Goal: Information Seeking & Learning: Learn about a topic

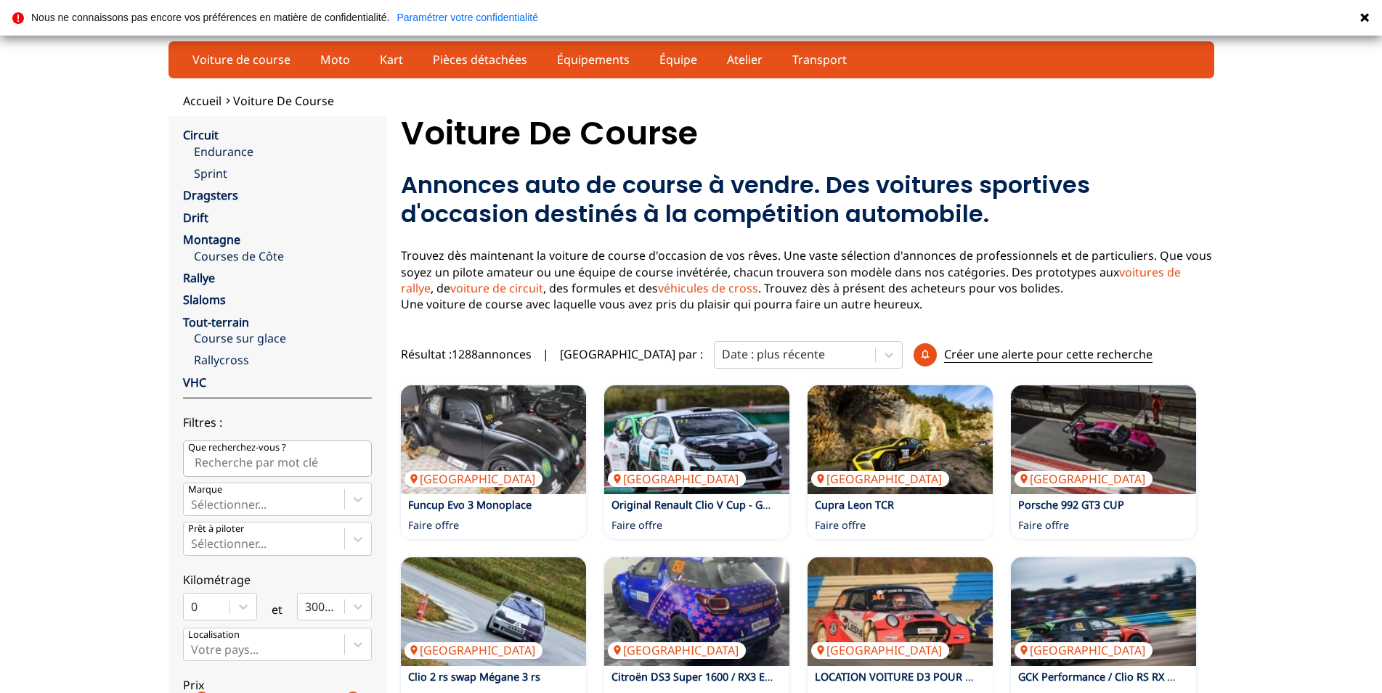
scroll to position [296, 0]
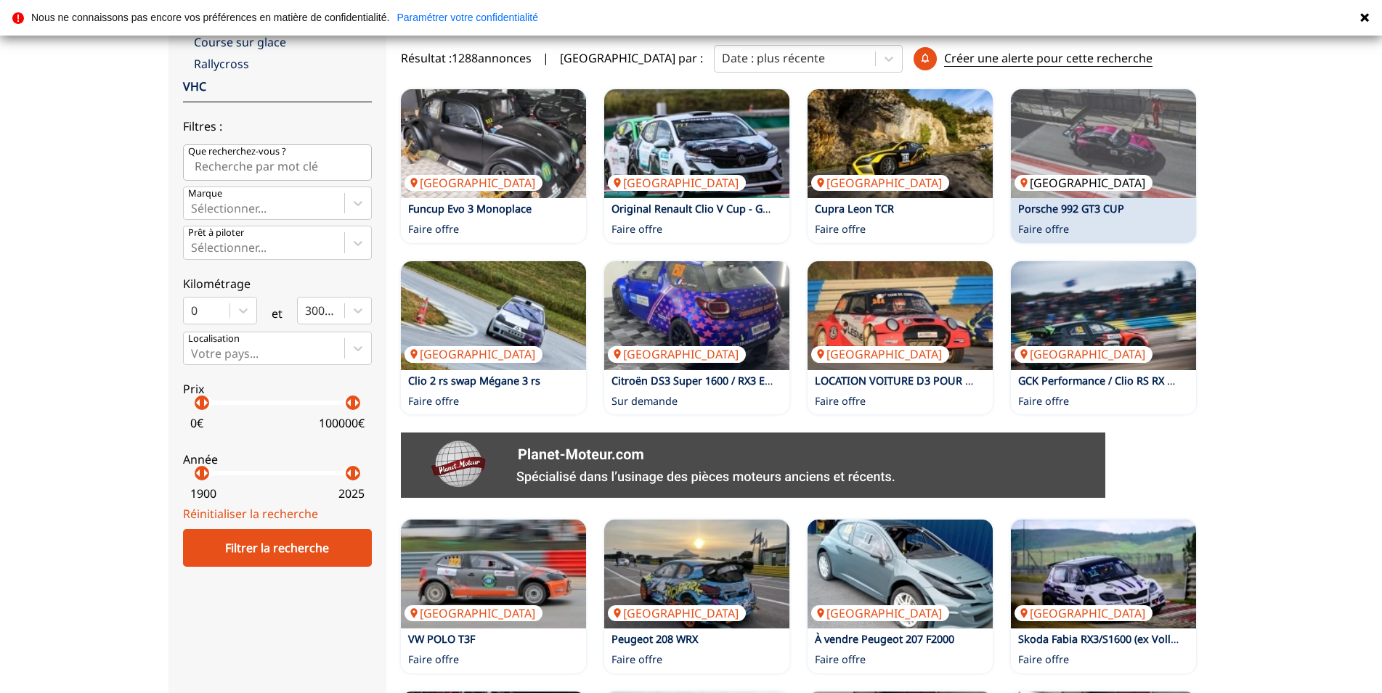
click at [1141, 176] on img at bounding box center [1103, 143] width 185 height 109
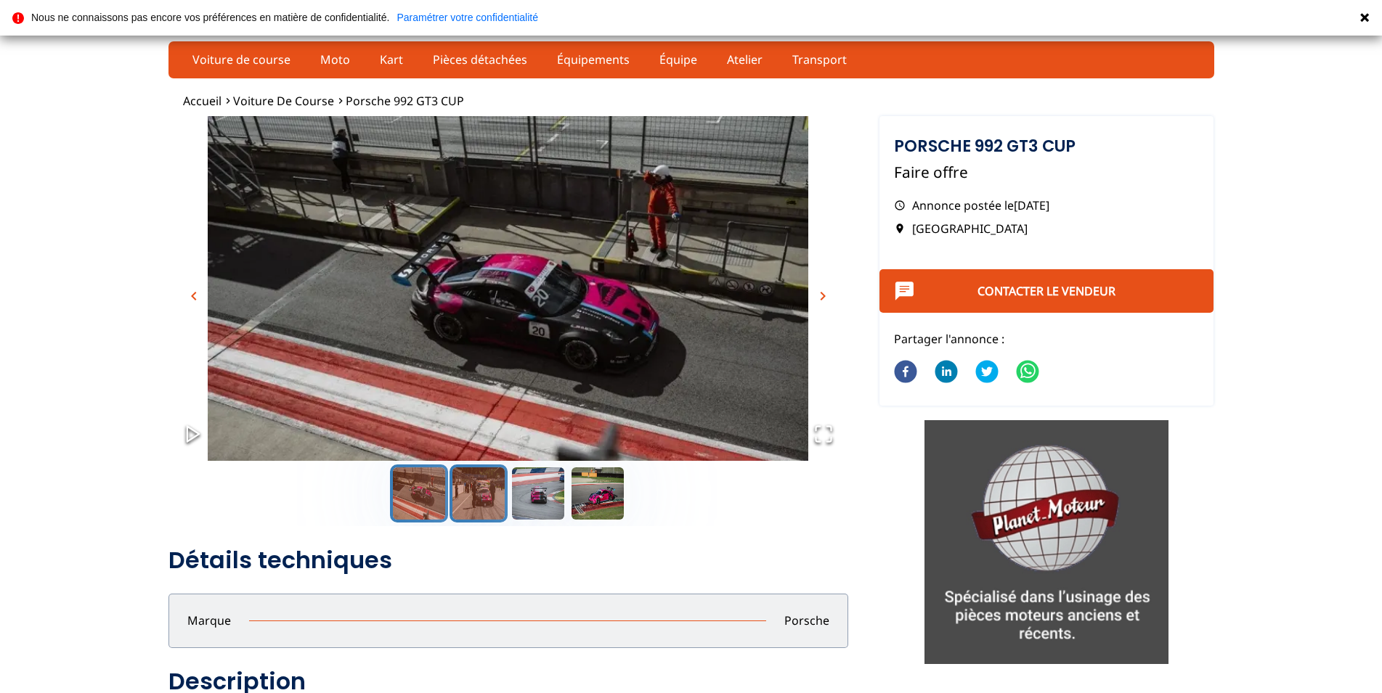
click at [485, 500] on button "Go to Slide 2" at bounding box center [478, 494] width 58 height 58
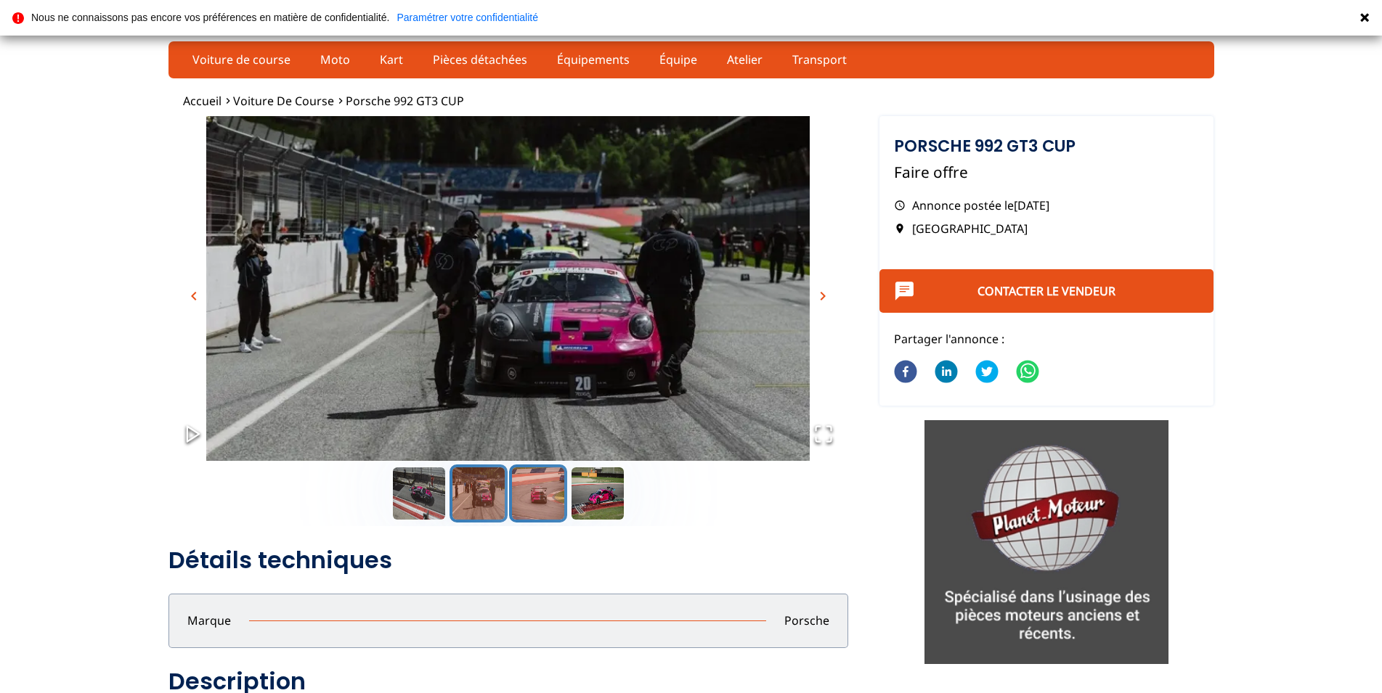
click at [535, 511] on button "Go to Slide 3" at bounding box center [538, 494] width 58 height 58
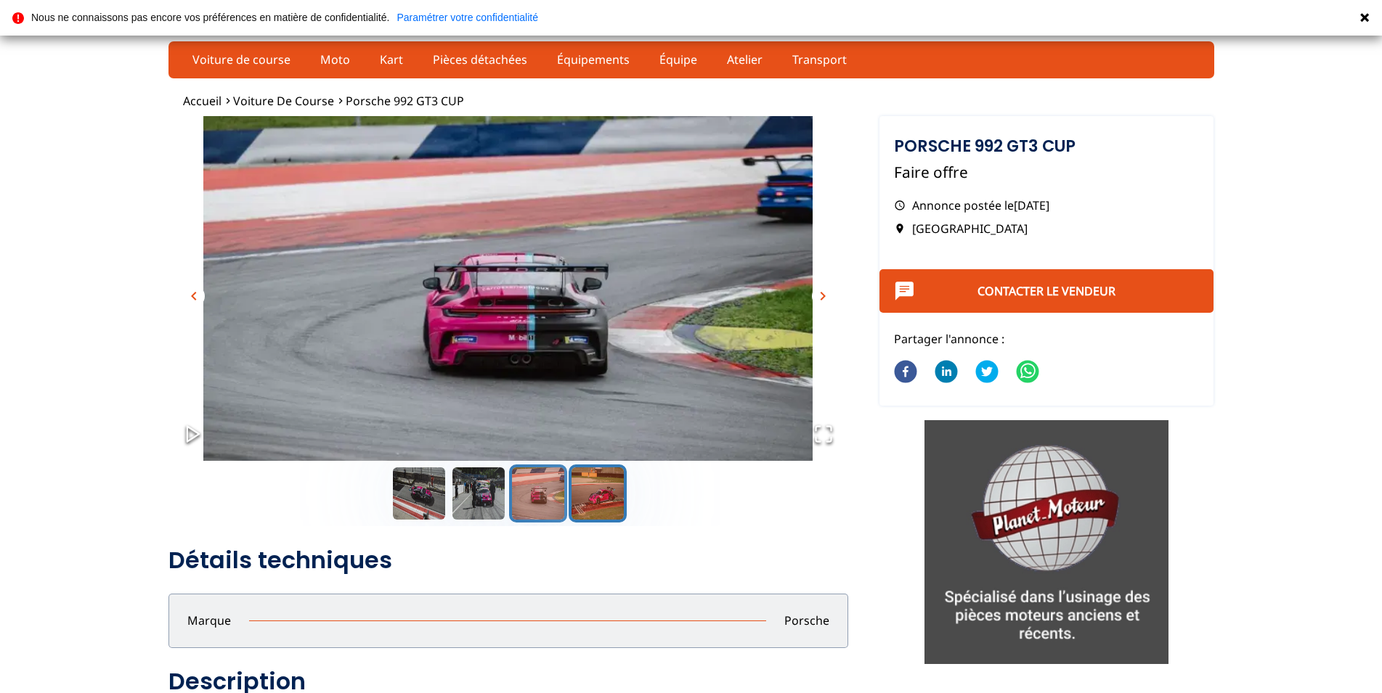
drag, startPoint x: 598, startPoint y: 494, endPoint x: 582, endPoint y: 511, distance: 23.1
click at [600, 495] on button "Go to Slide 4" at bounding box center [597, 494] width 58 height 58
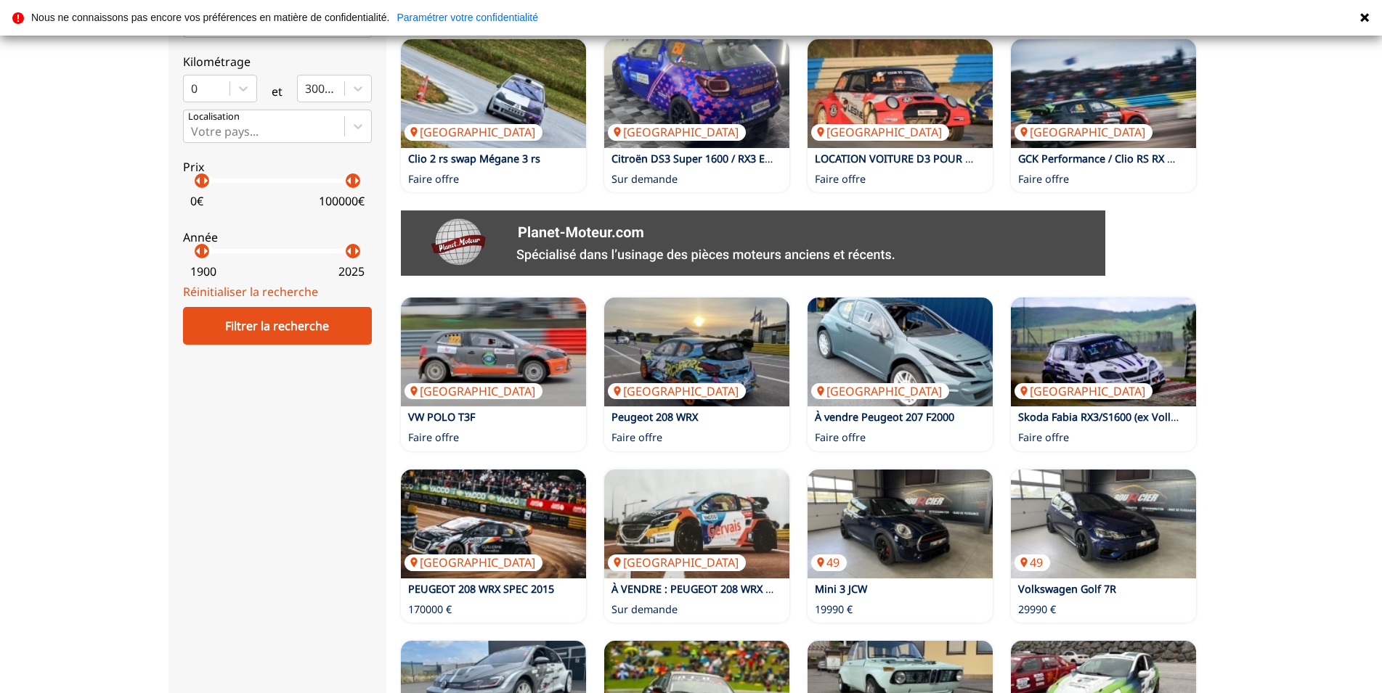
scroll to position [741, 0]
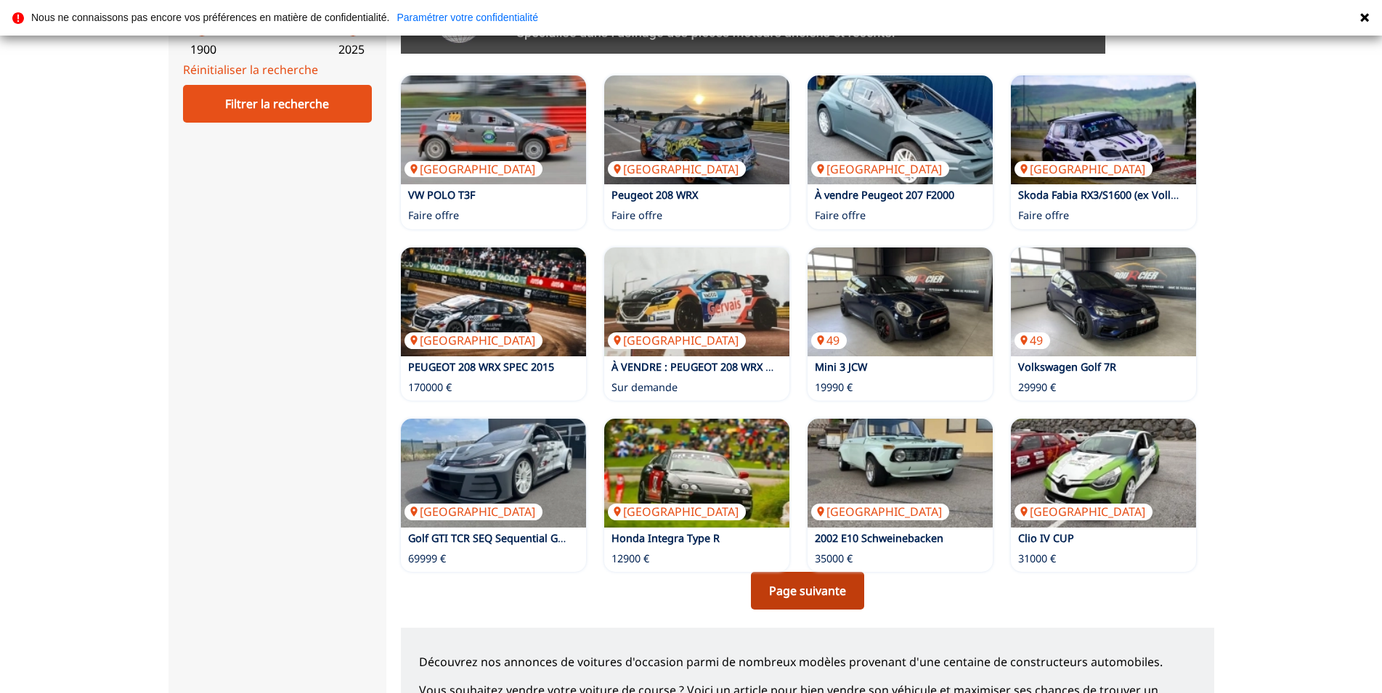
click at [817, 590] on link "Page suivante" at bounding box center [807, 591] width 113 height 38
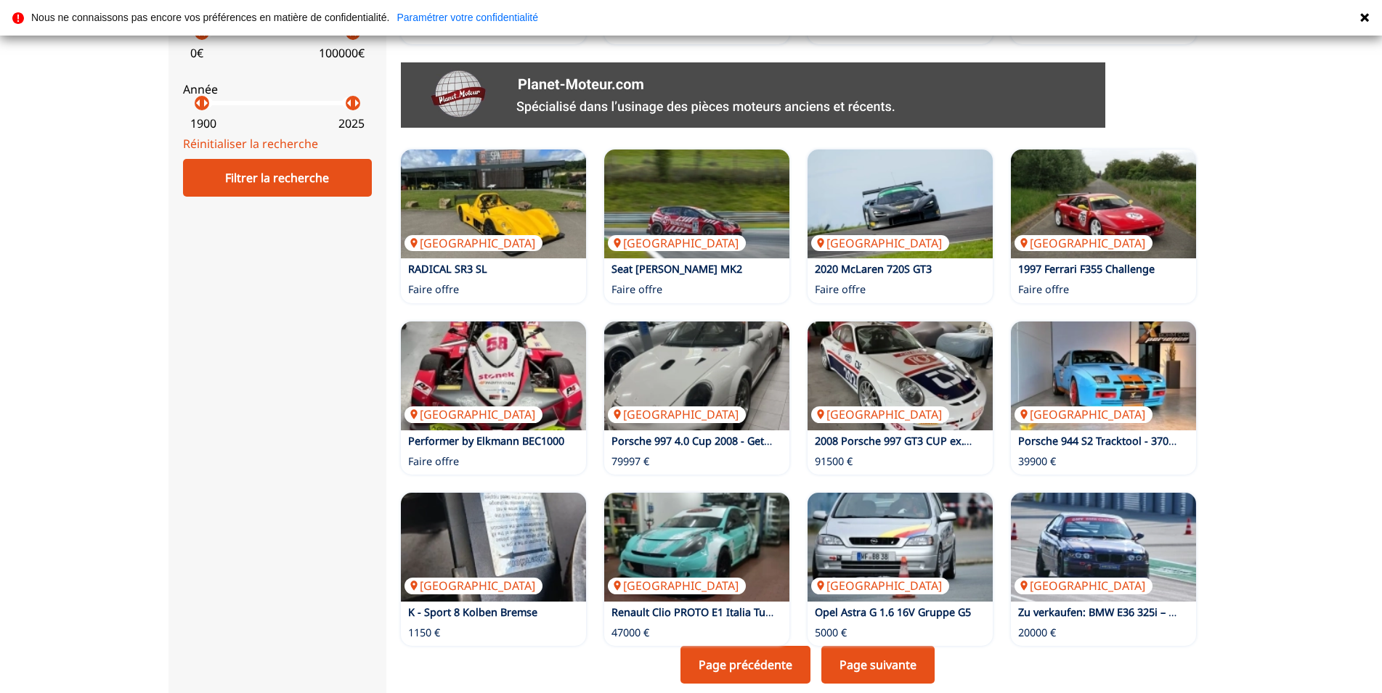
scroll to position [1037, 0]
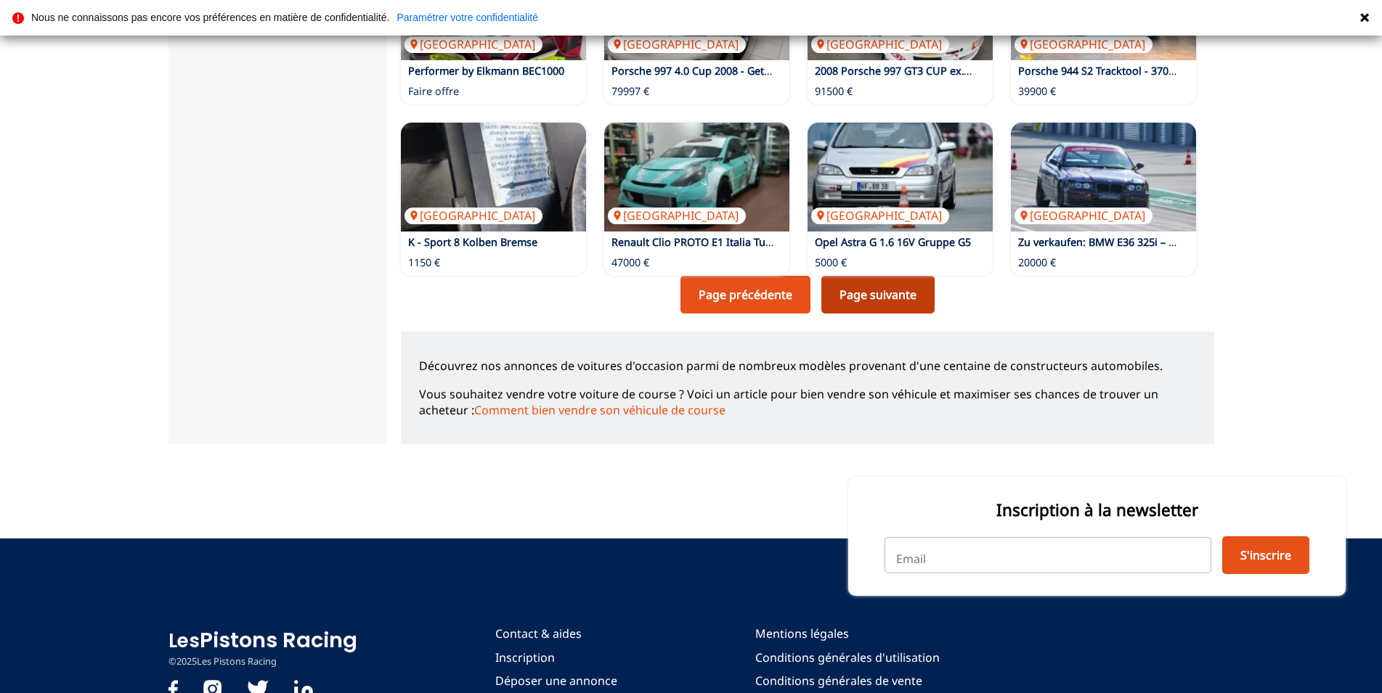
click at [890, 292] on link "Page suivante" at bounding box center [877, 295] width 113 height 38
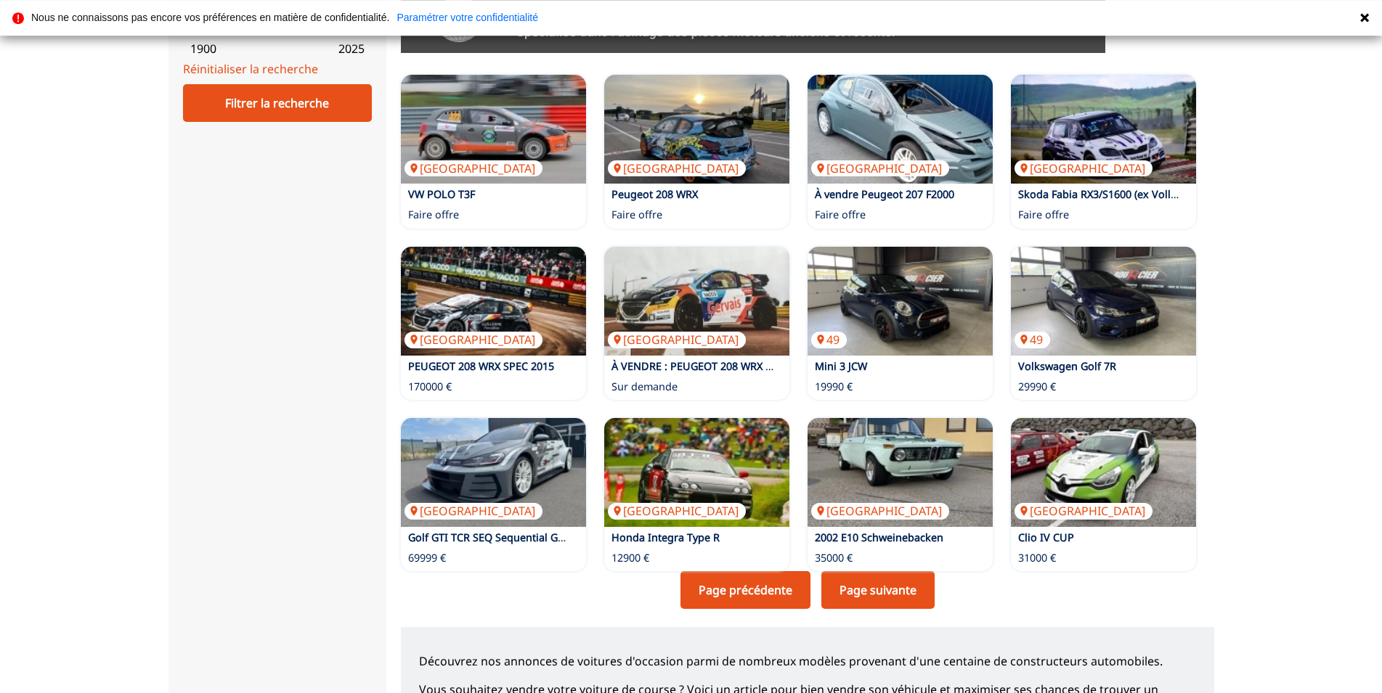
scroll to position [1038, 0]
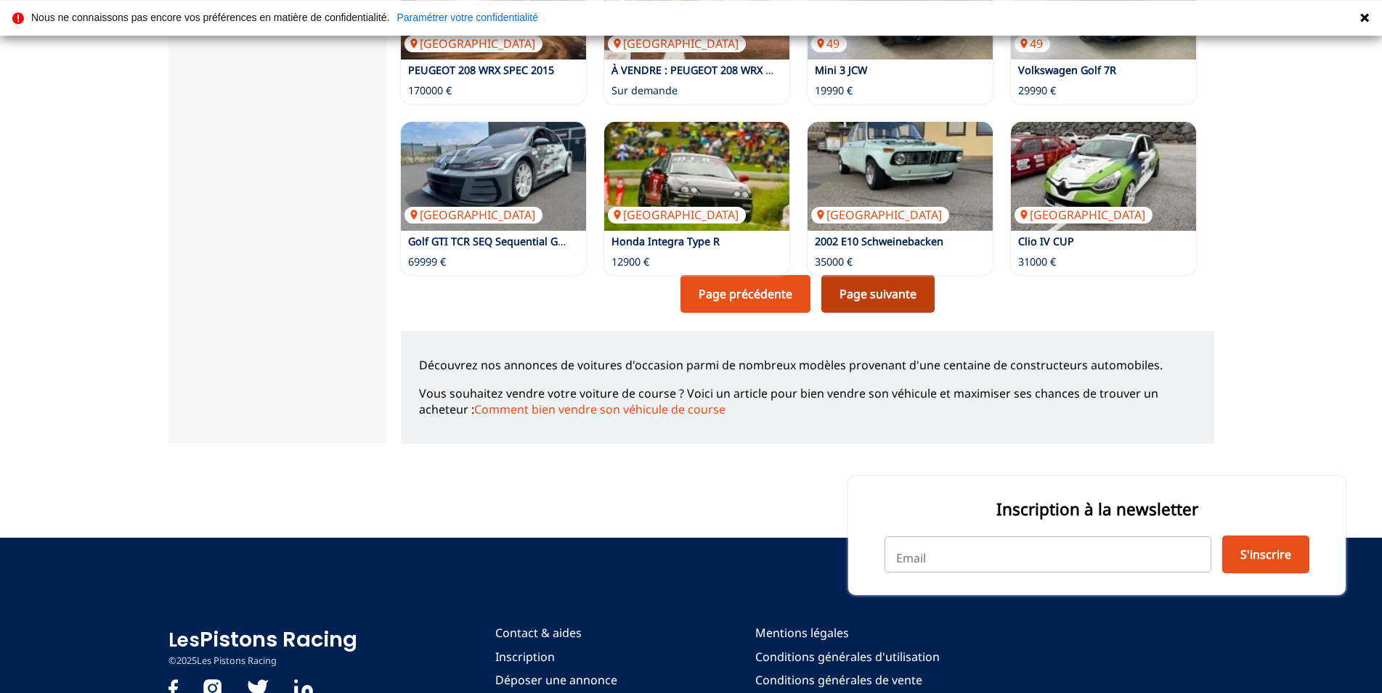
click at [901, 302] on link "Page suivante" at bounding box center [877, 294] width 113 height 38
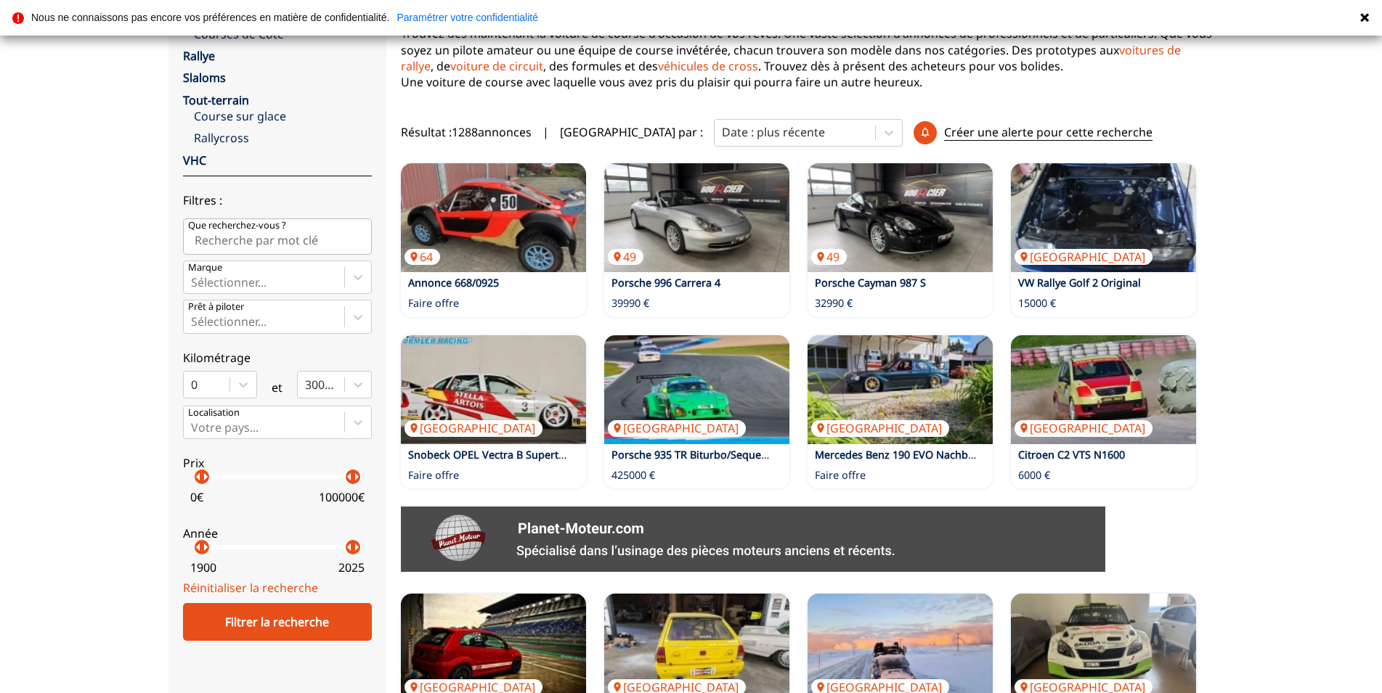
scroll to position [518, 0]
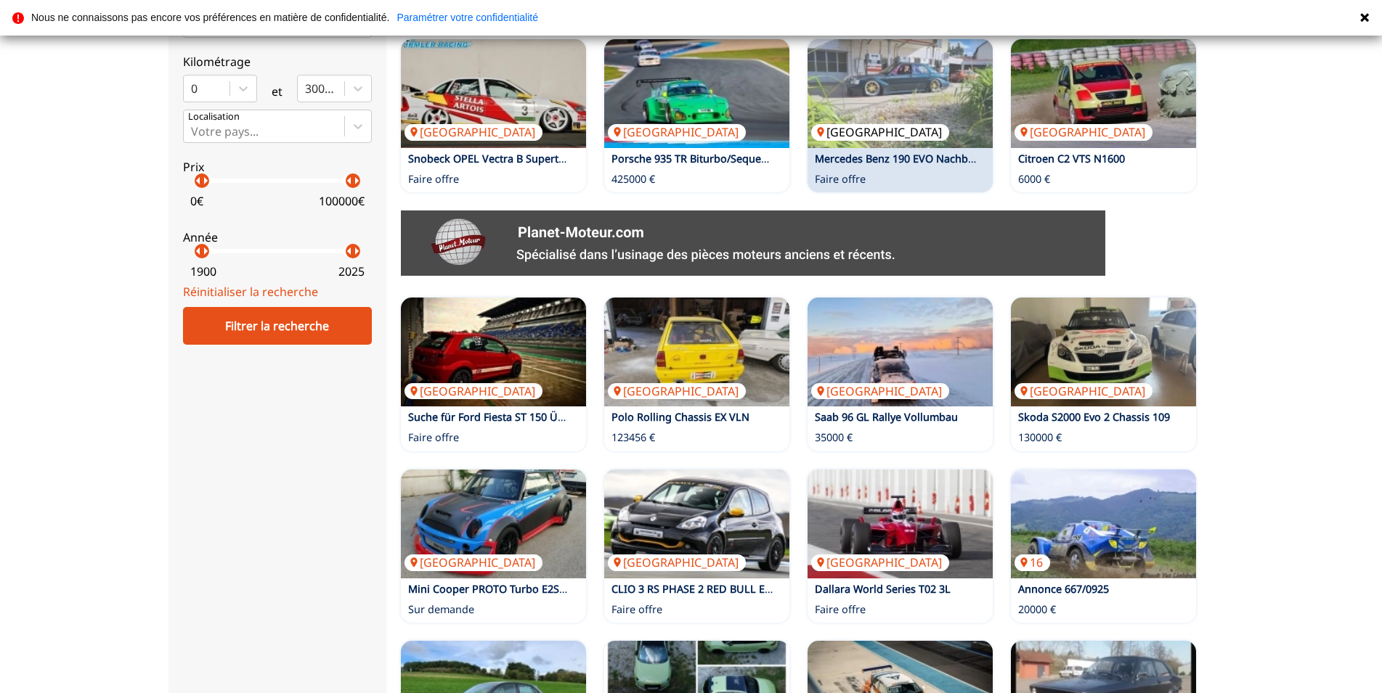
click at [886, 96] on img at bounding box center [899, 93] width 185 height 109
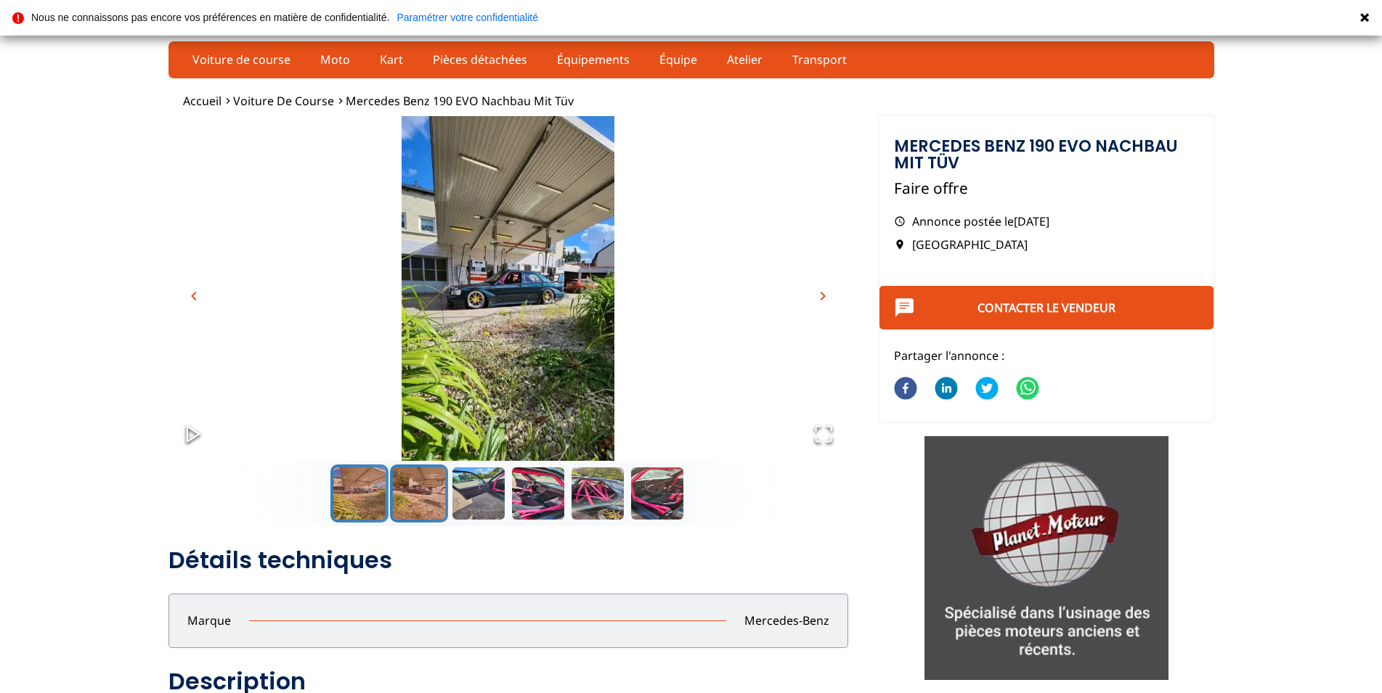
drag, startPoint x: 431, startPoint y: 479, endPoint x: 474, endPoint y: 505, distance: 50.4
click at [433, 478] on button "Go to Slide 2" at bounding box center [419, 494] width 58 height 58
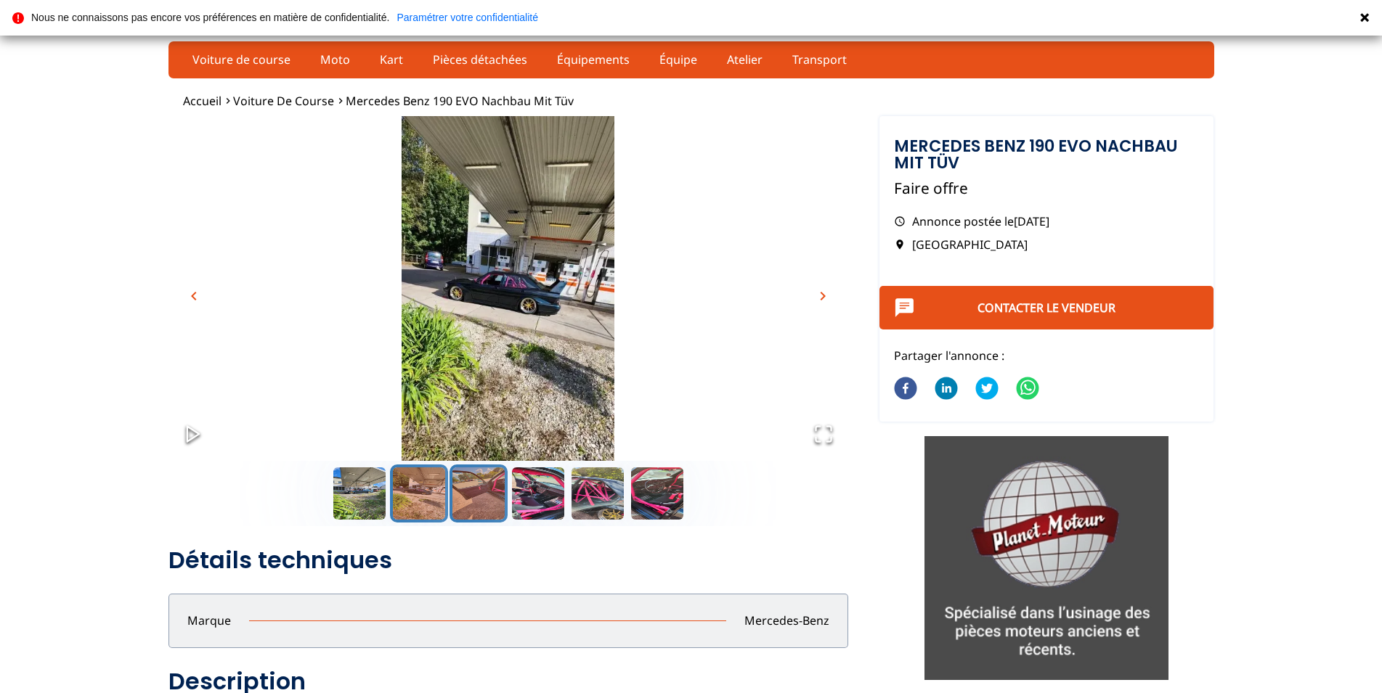
click at [487, 497] on button "Go to Slide 3" at bounding box center [478, 494] width 58 height 58
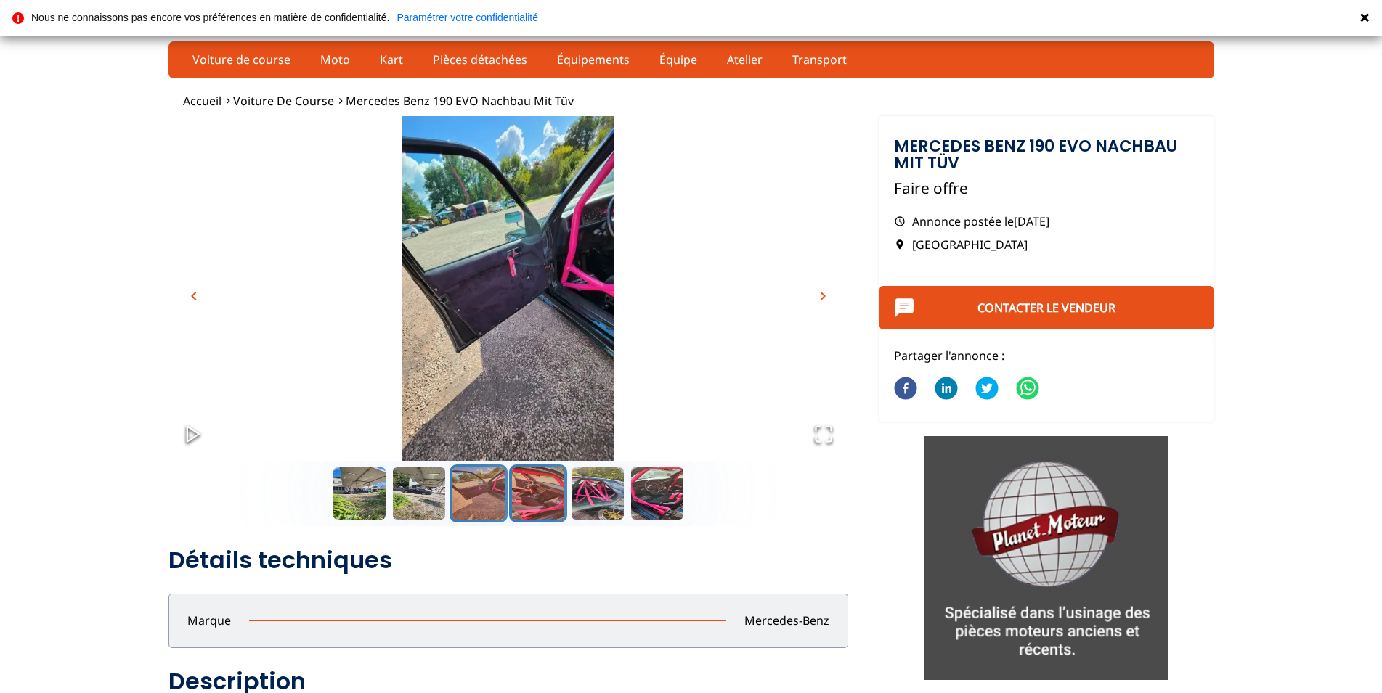
click at [556, 490] on button "Go to Slide 4" at bounding box center [538, 494] width 58 height 58
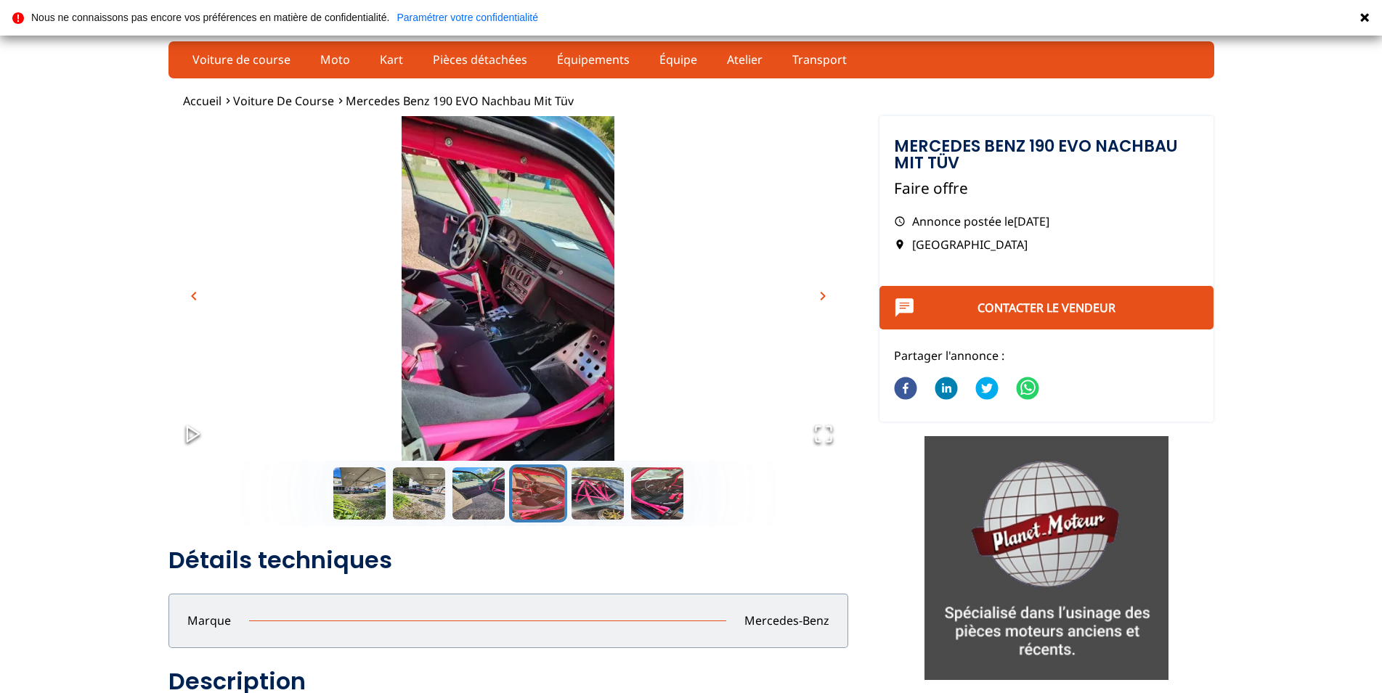
click at [553, 481] on button "Go to Slide 4" at bounding box center [538, 494] width 58 height 58
drag, startPoint x: 583, startPoint y: 491, endPoint x: 594, endPoint y: 497, distance: 12.3
click at [584, 491] on button "Go to Slide 5" at bounding box center [597, 494] width 58 height 58
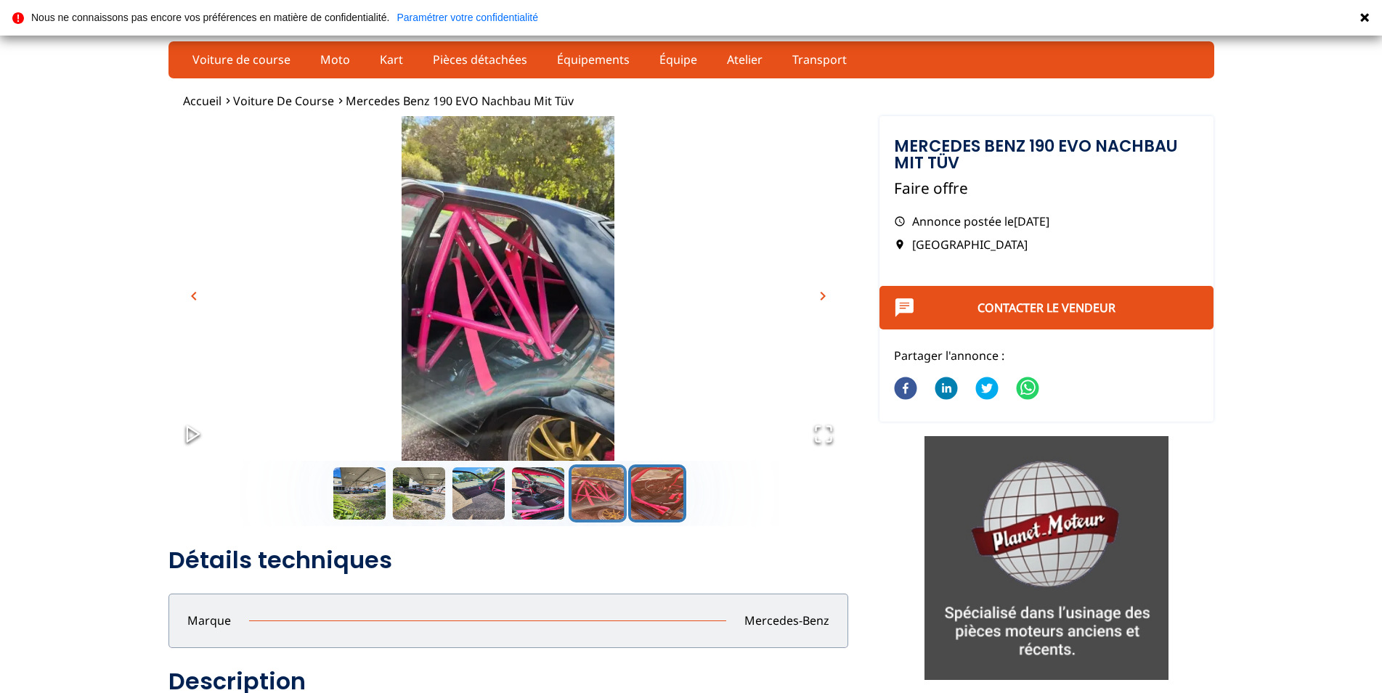
click at [640, 475] on button "Go to Slide 6" at bounding box center [657, 494] width 58 height 58
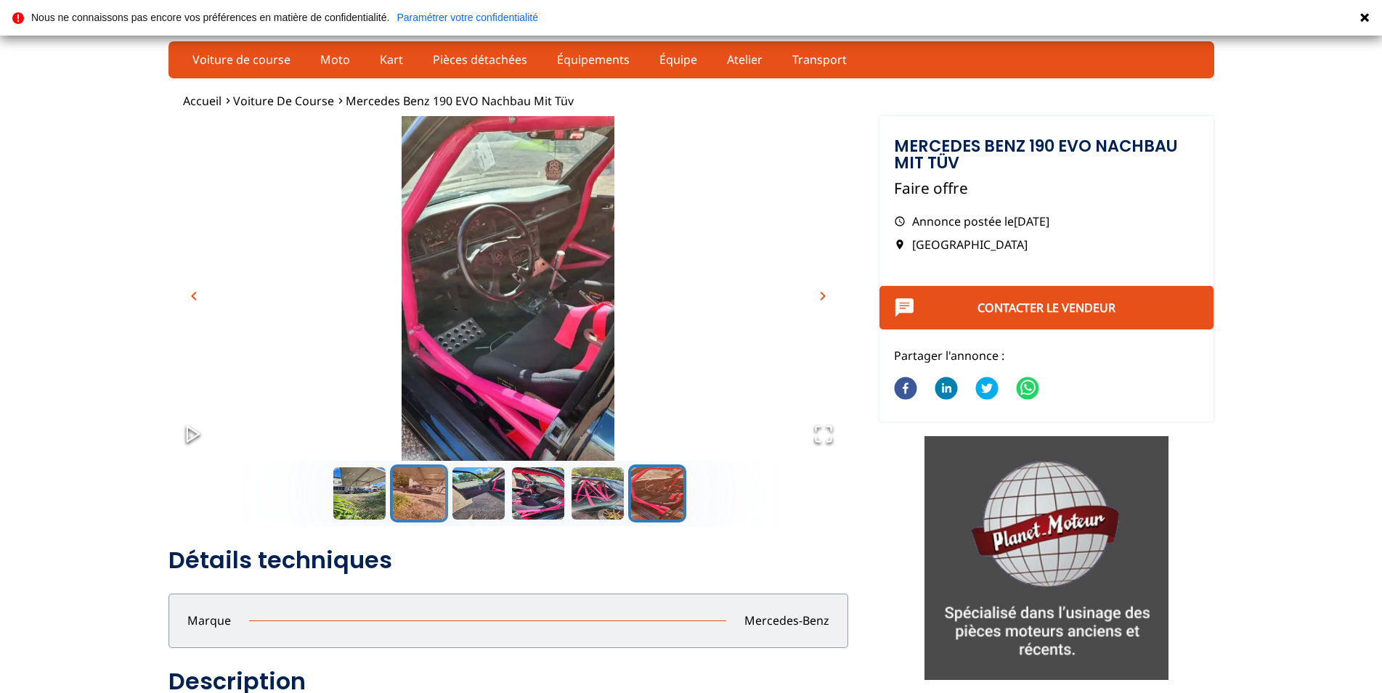
click at [400, 497] on button "Go to Slide 2" at bounding box center [419, 494] width 58 height 58
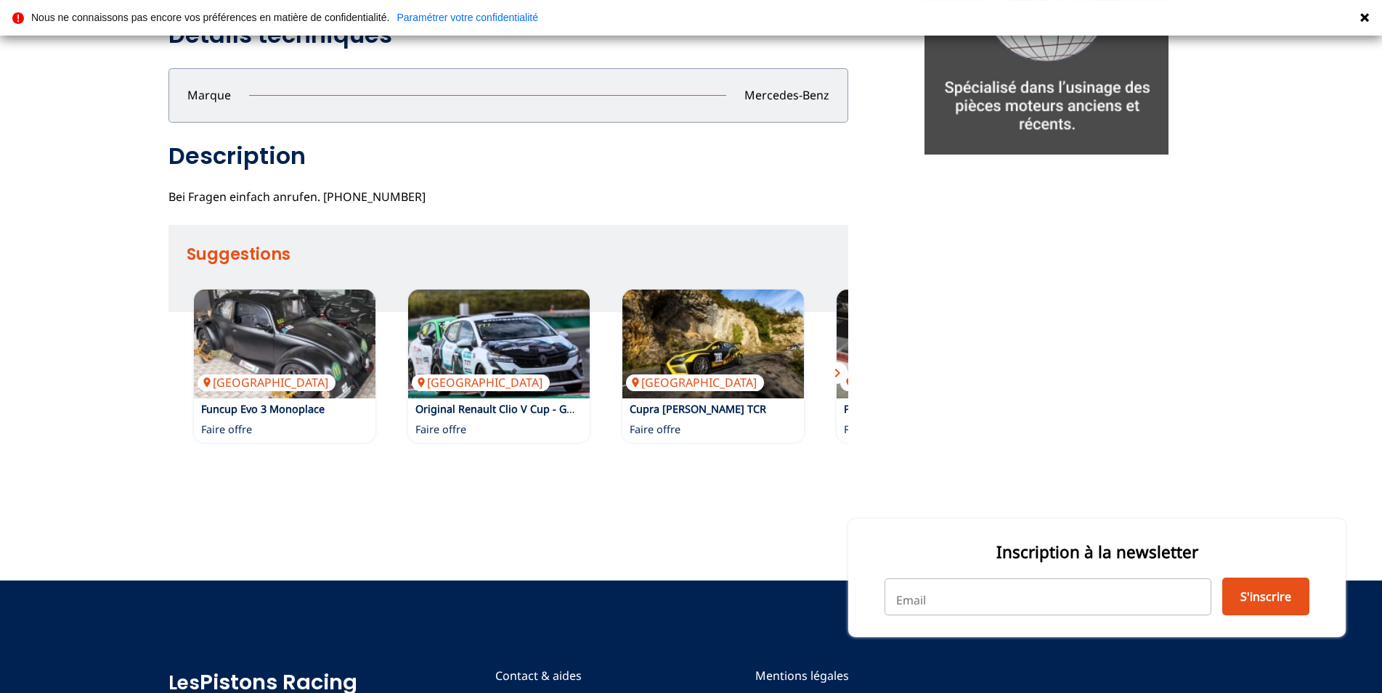
scroll to position [592, 0]
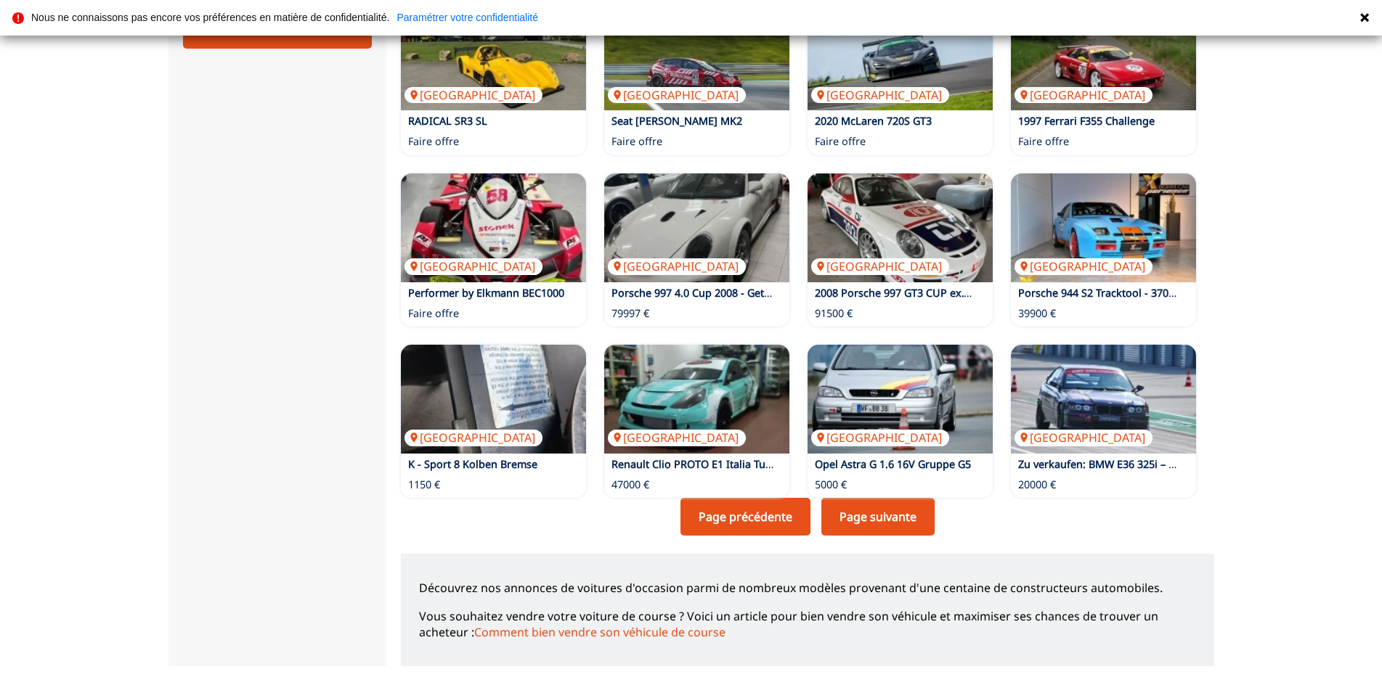
scroll to position [815, 0]
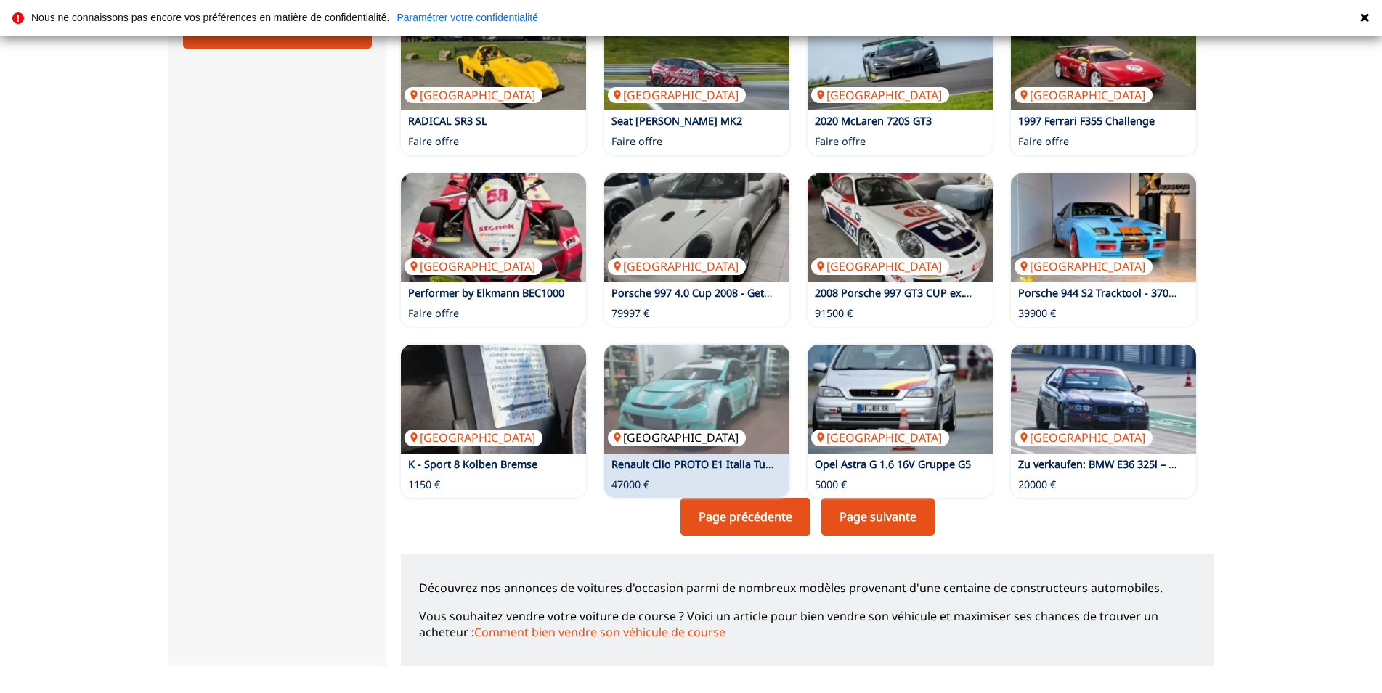
click at [692, 392] on img at bounding box center [696, 399] width 185 height 109
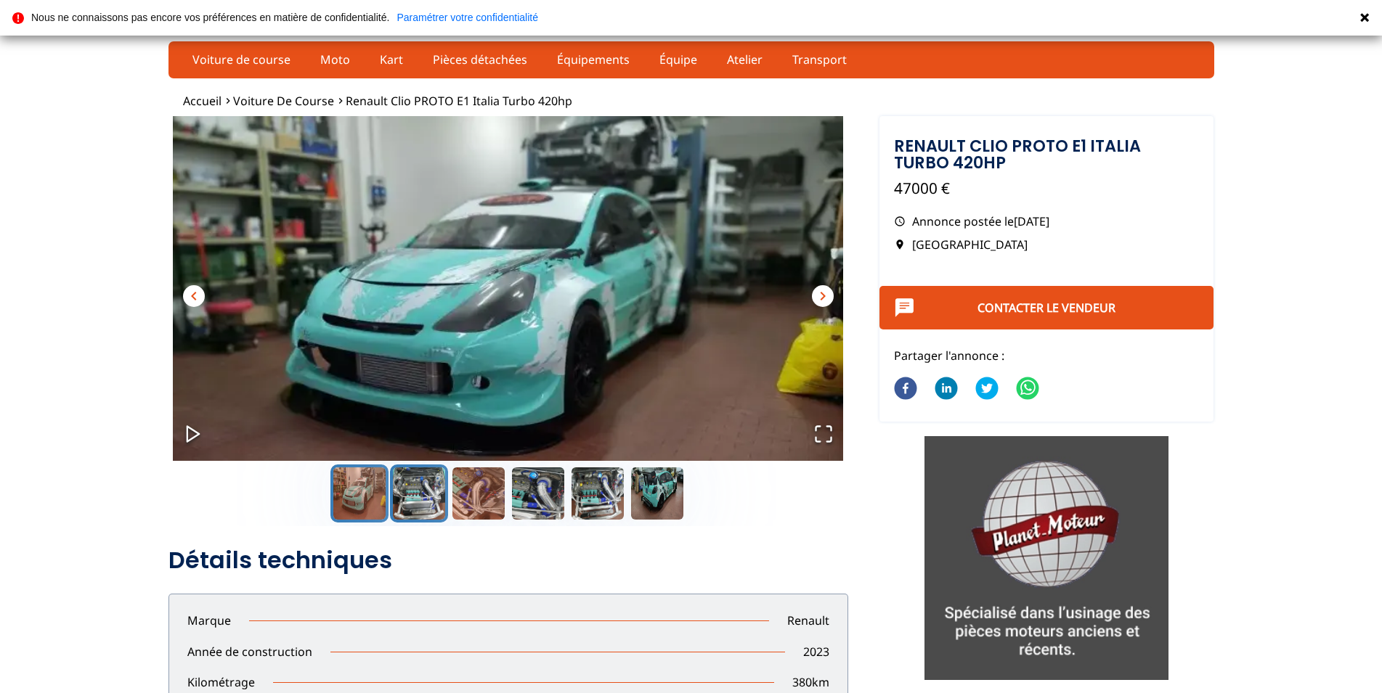
drag, startPoint x: 417, startPoint y: 485, endPoint x: 485, endPoint y: 508, distance: 71.4
click at [418, 485] on button "Go to Slide 2" at bounding box center [419, 494] width 58 height 58
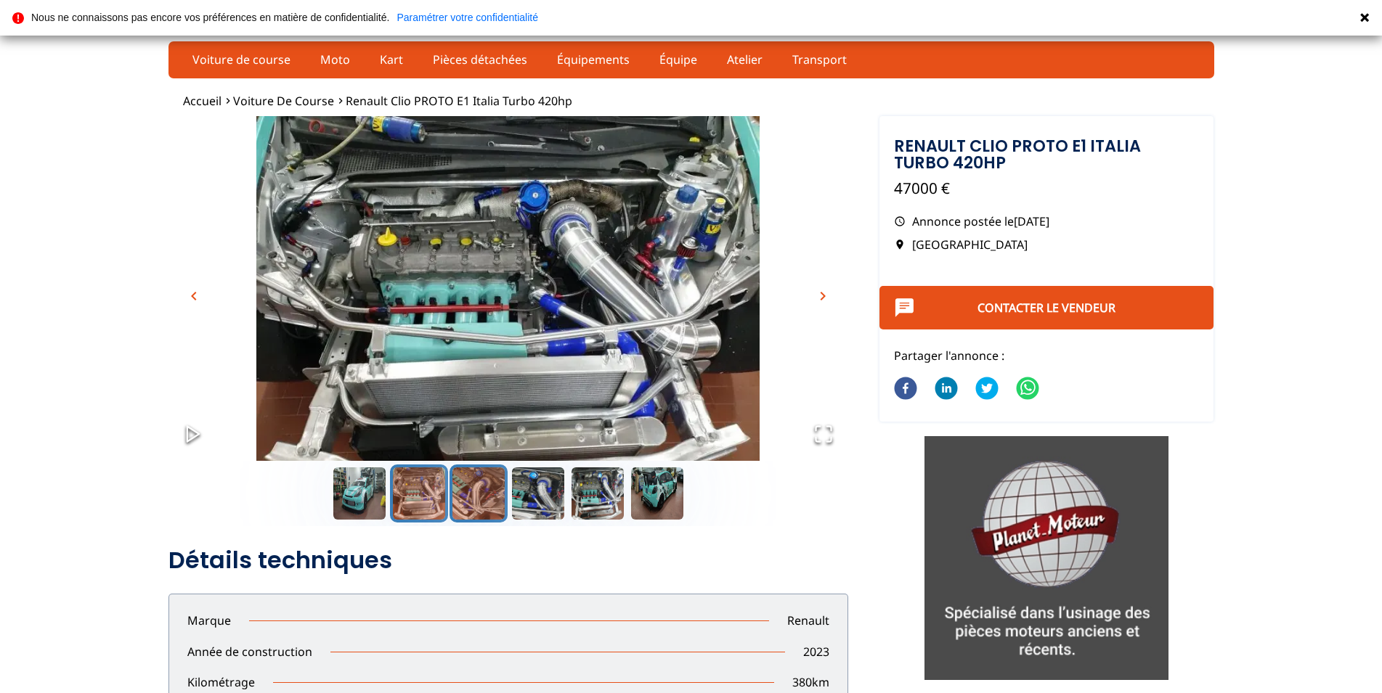
click at [492, 498] on button "Go to Slide 3" at bounding box center [478, 494] width 58 height 58
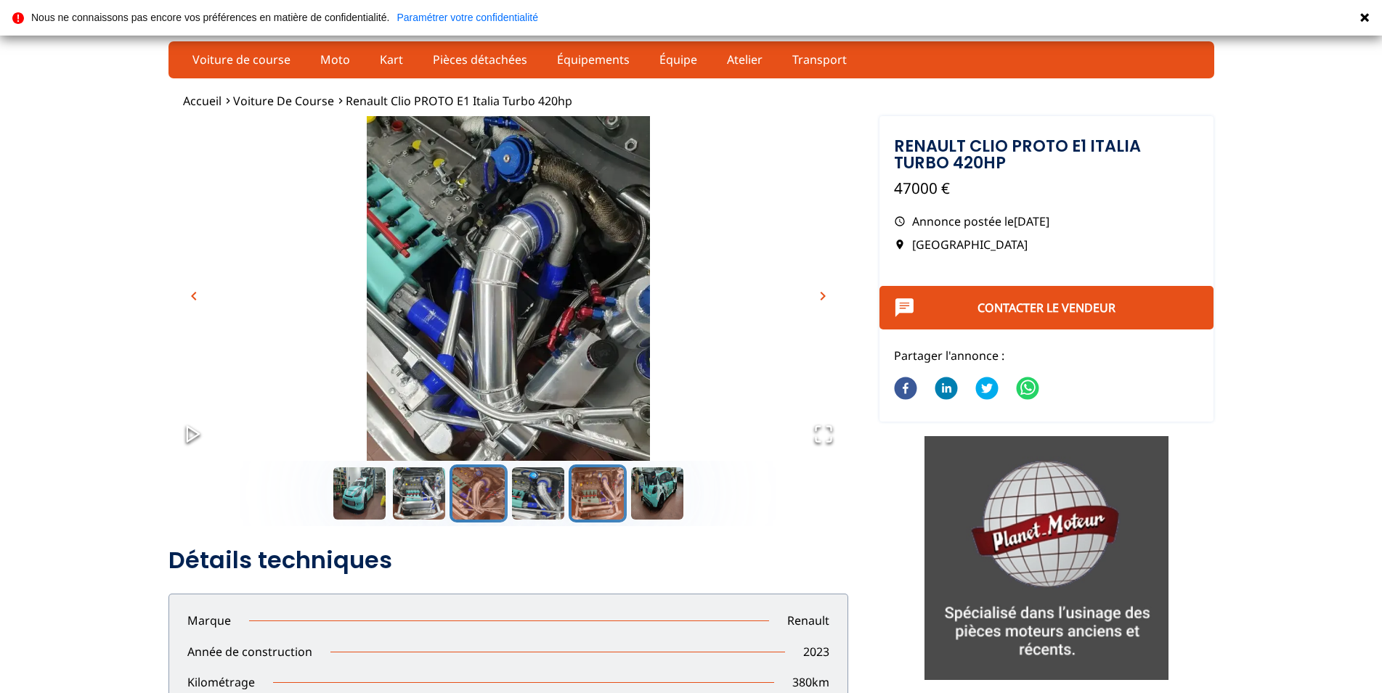
click at [588, 495] on button "Go to Slide 5" at bounding box center [597, 494] width 58 height 58
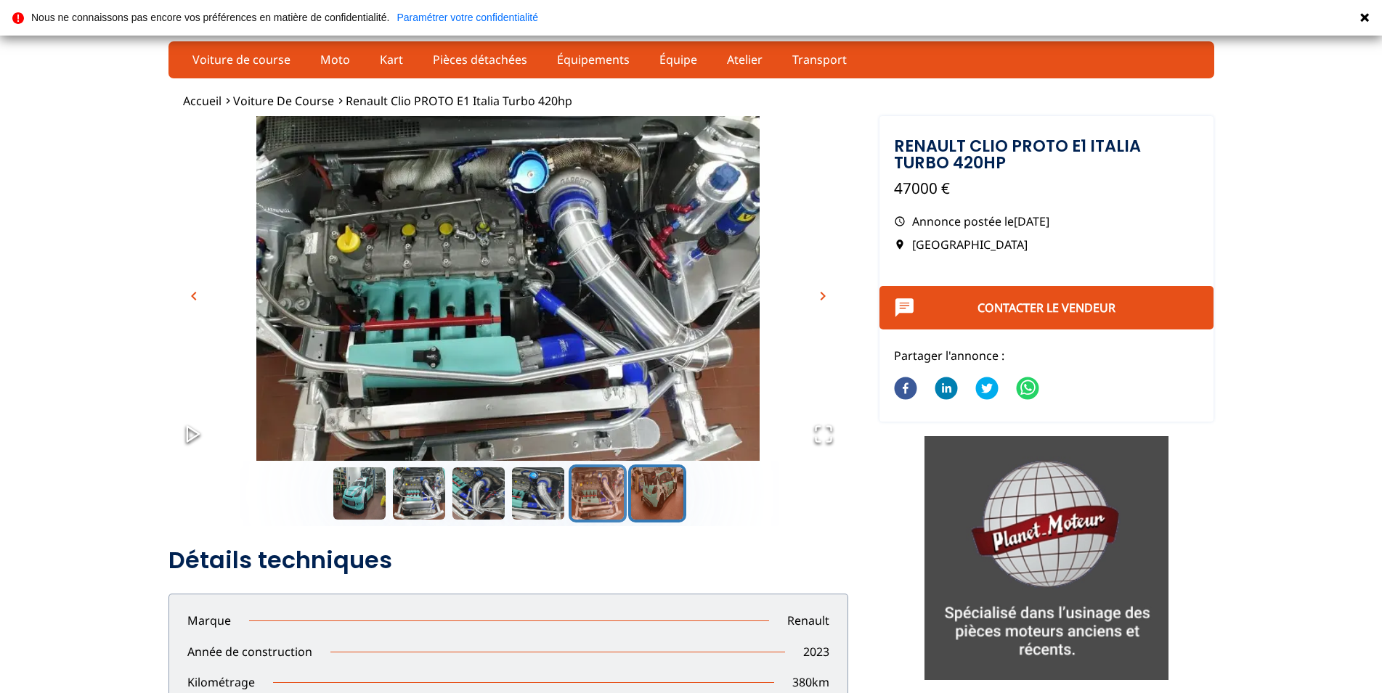
click at [673, 494] on button "Go to Slide 6" at bounding box center [657, 494] width 58 height 58
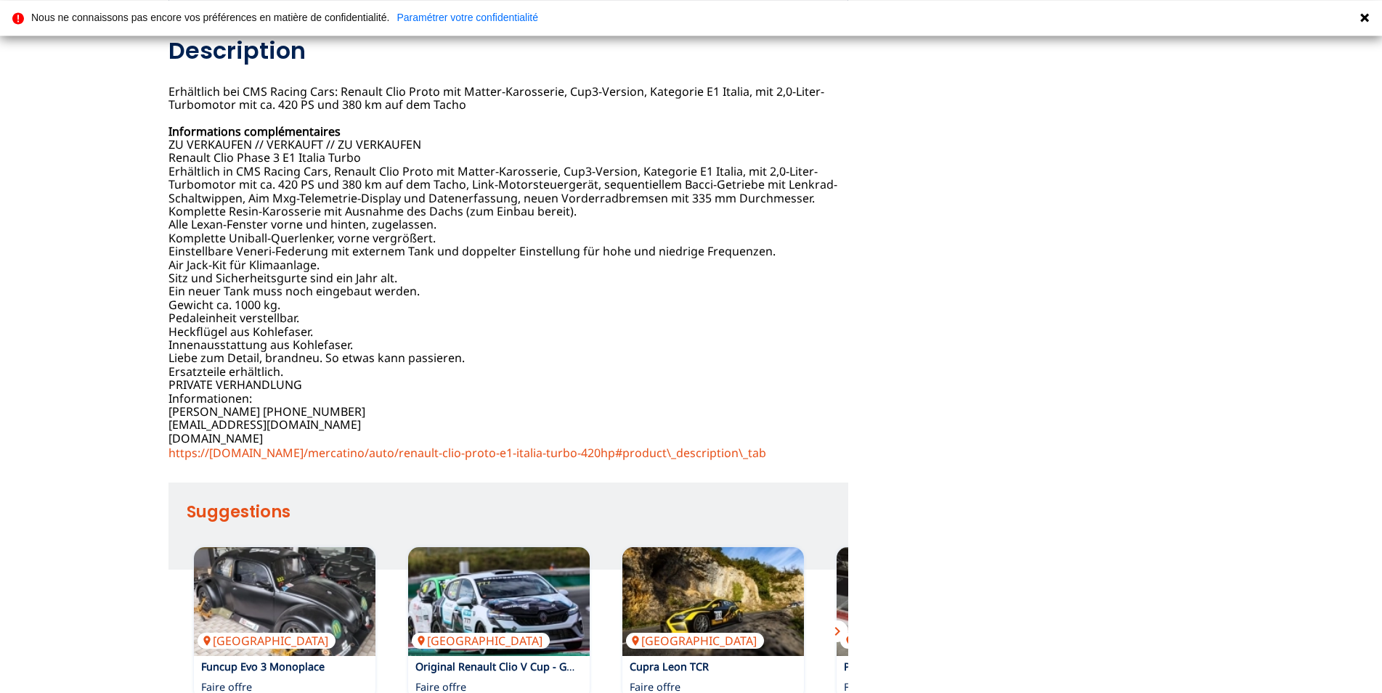
scroll to position [889, 0]
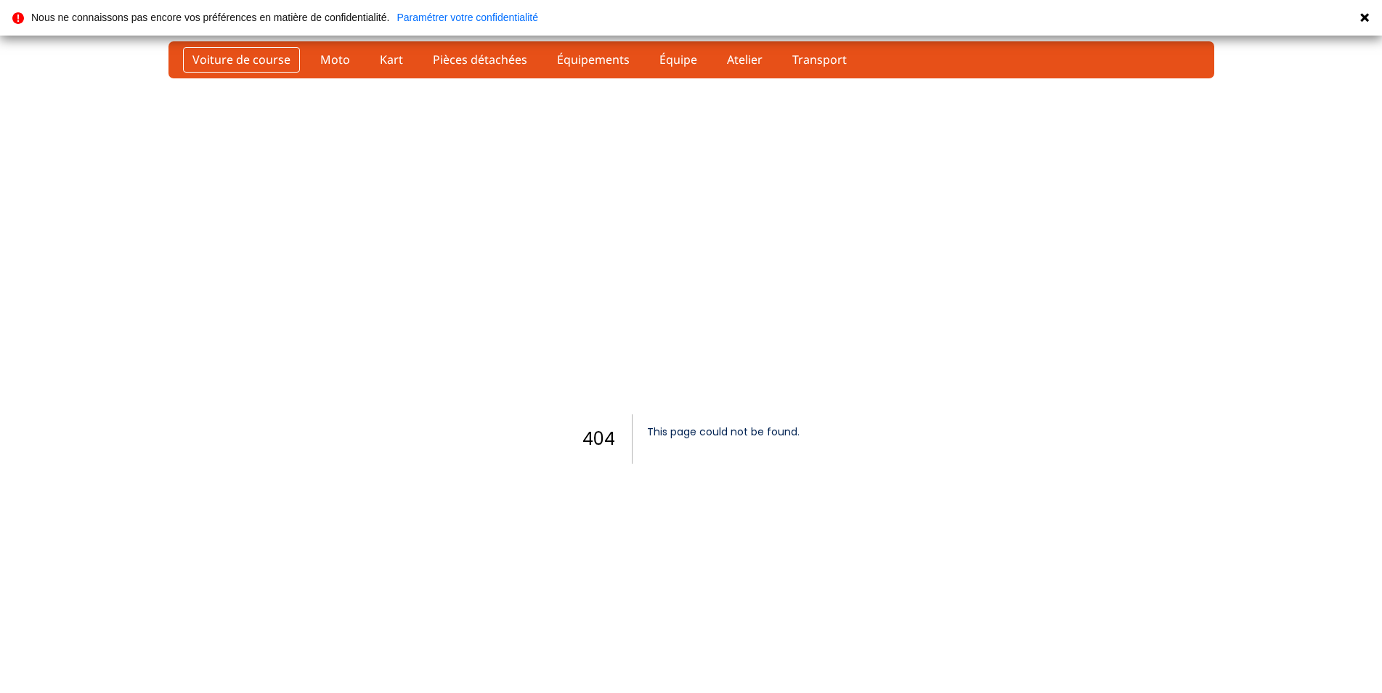
click at [256, 59] on link "Voiture de course" at bounding box center [241, 59] width 117 height 25
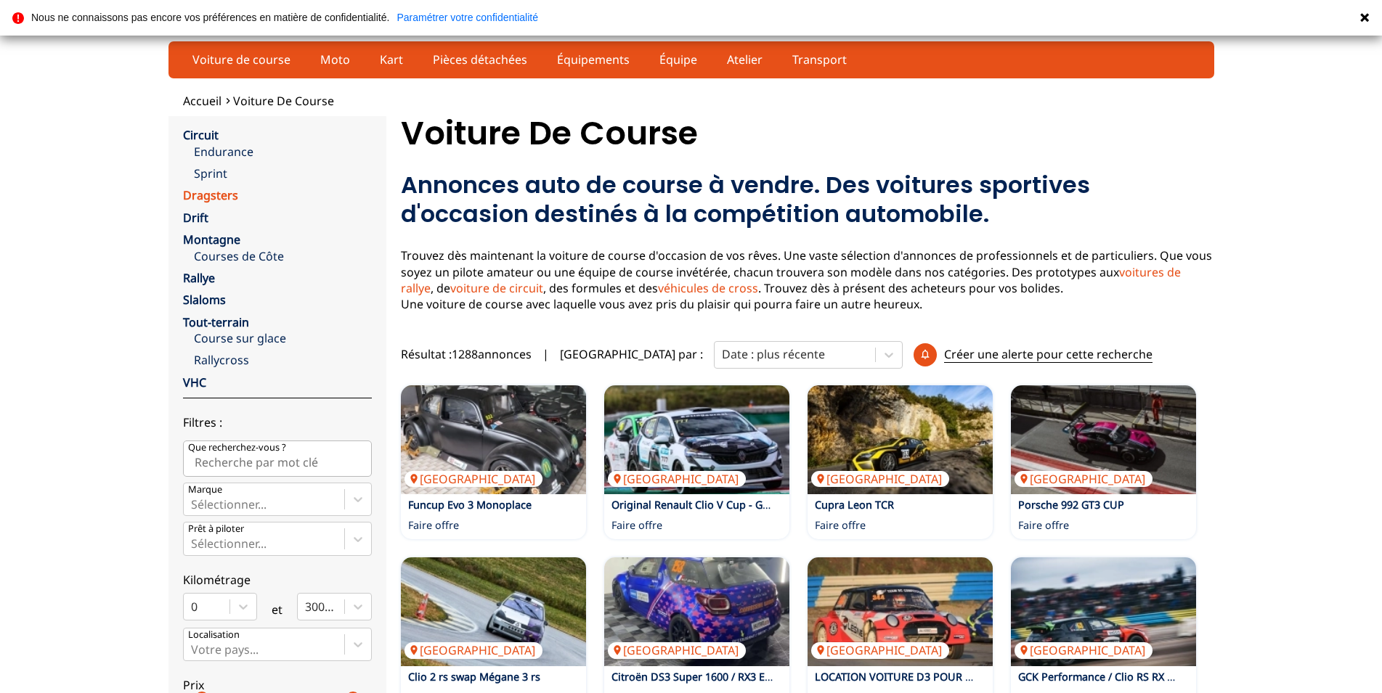
click at [215, 198] on link "Dragsters" at bounding box center [210, 195] width 55 height 16
